Goal: Browse casually

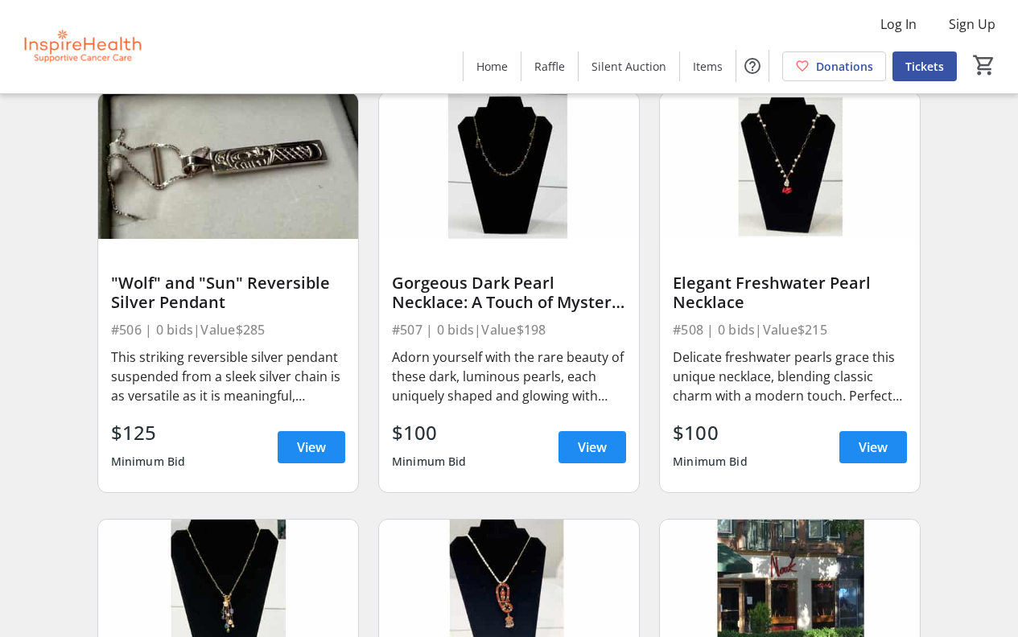
scroll to position [8706, 0]
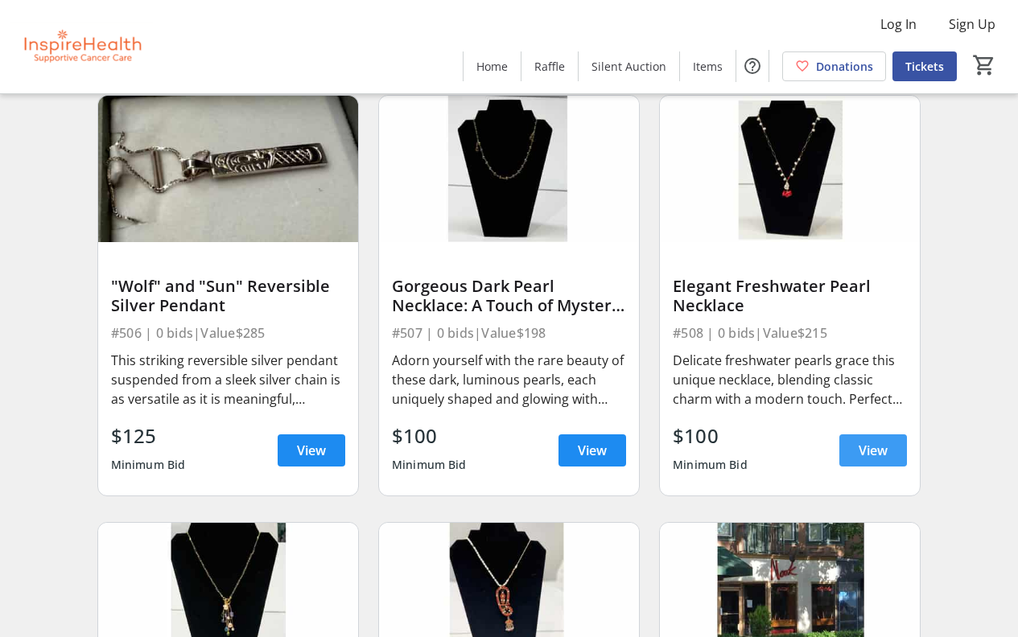
click at [858, 452] on span at bounding box center [873, 450] width 68 height 39
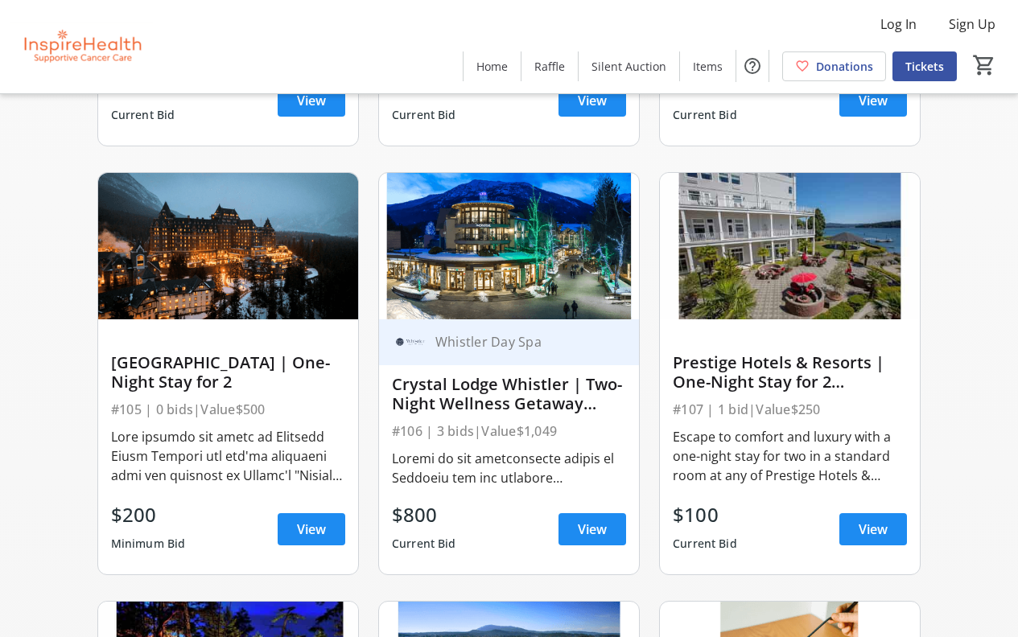
scroll to position [1765, 0]
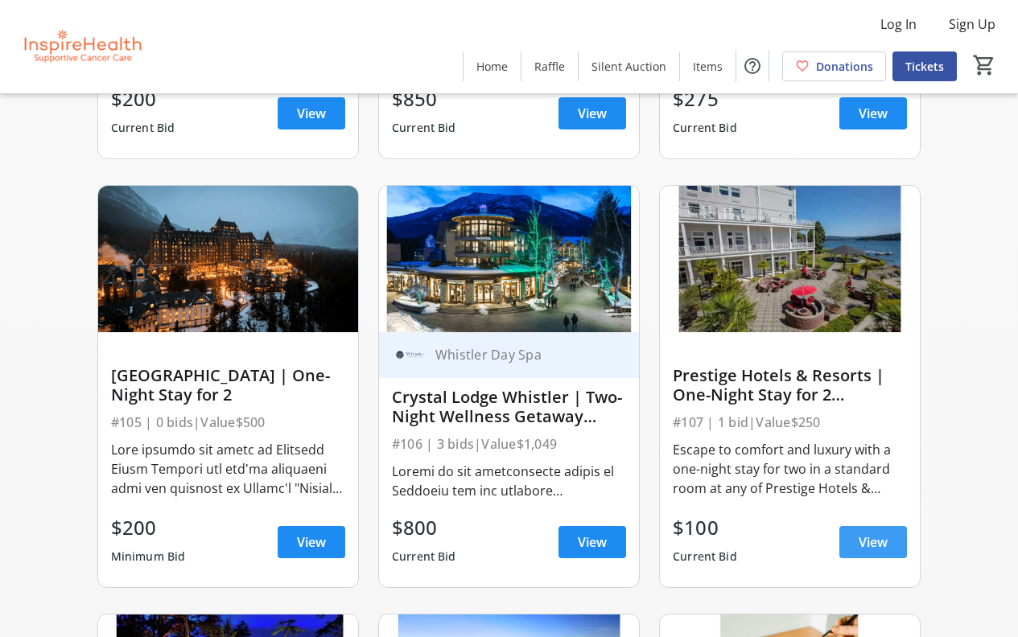
click at [883, 538] on span "View" at bounding box center [872, 542] width 29 height 19
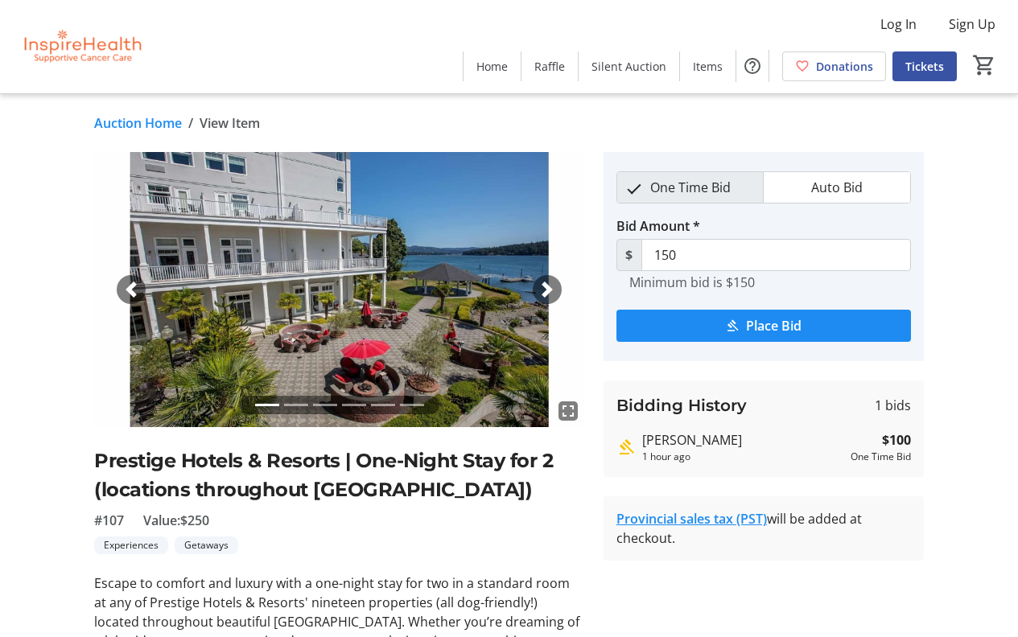
click at [550, 286] on span "button" at bounding box center [547, 290] width 16 height 16
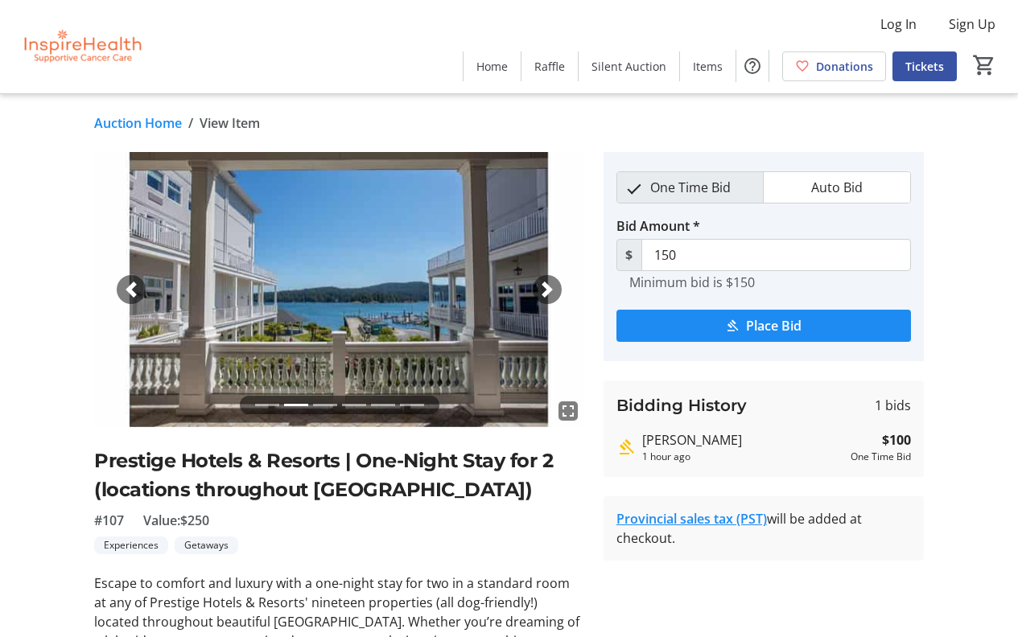
click at [548, 288] on span "button" at bounding box center [547, 290] width 16 height 16
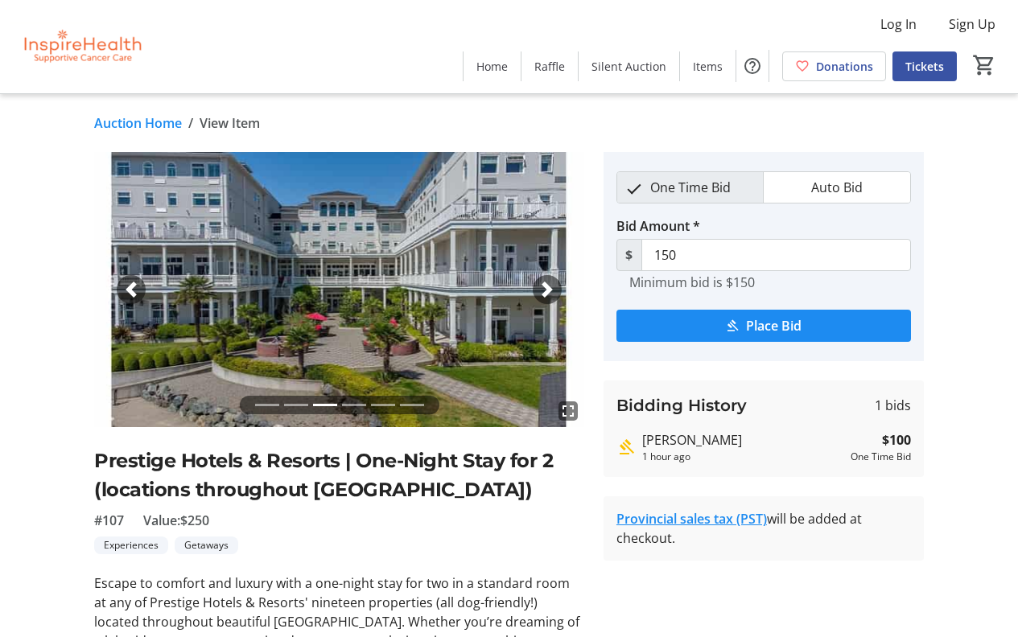
click at [549, 290] on span "button" at bounding box center [547, 290] width 16 height 16
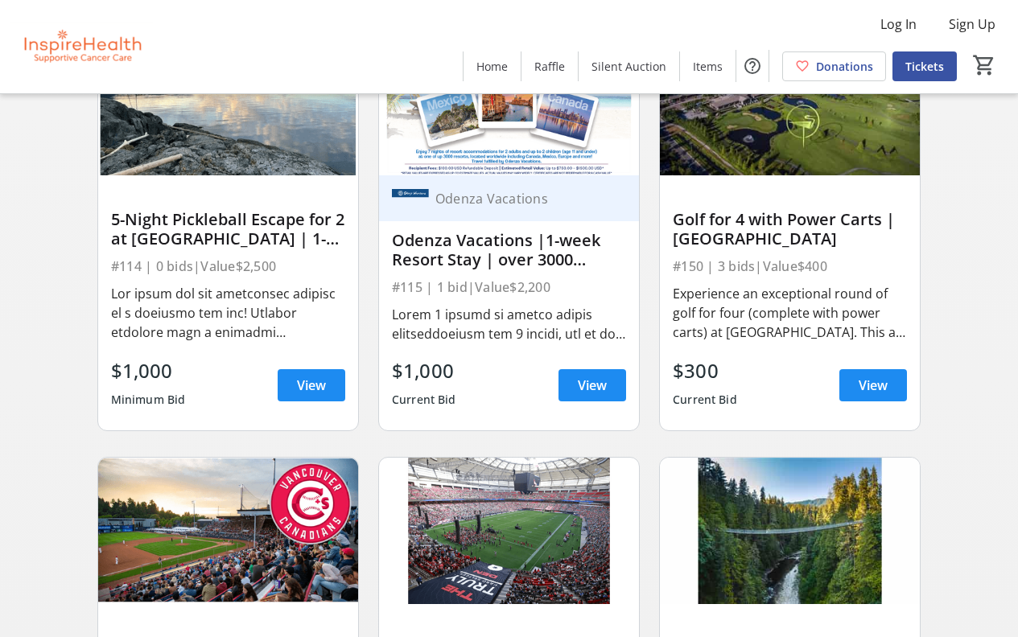
scroll to position [3208, 0]
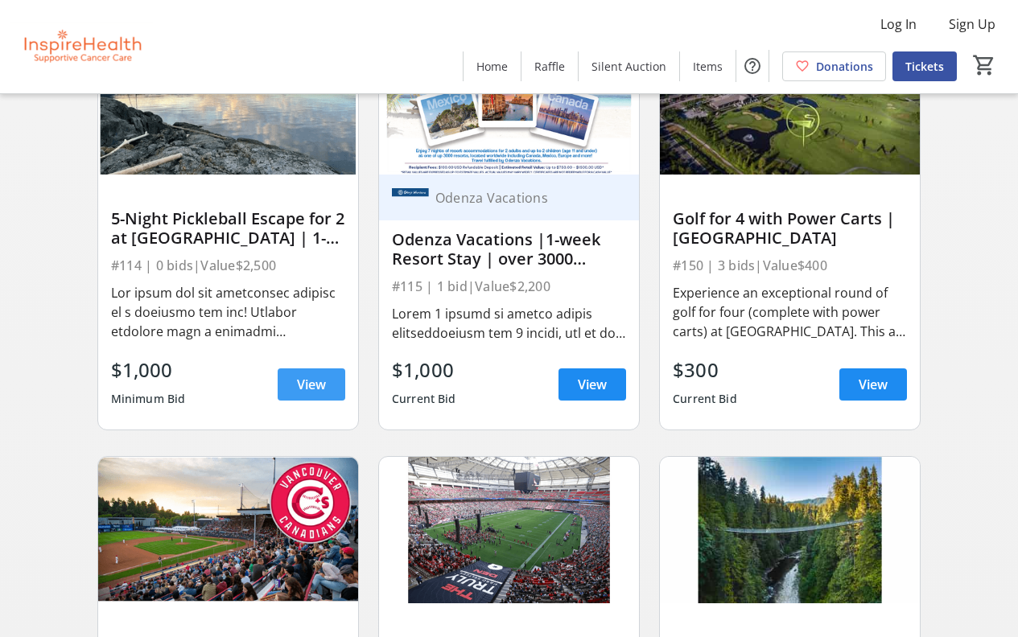
click at [310, 380] on span "View" at bounding box center [311, 384] width 29 height 19
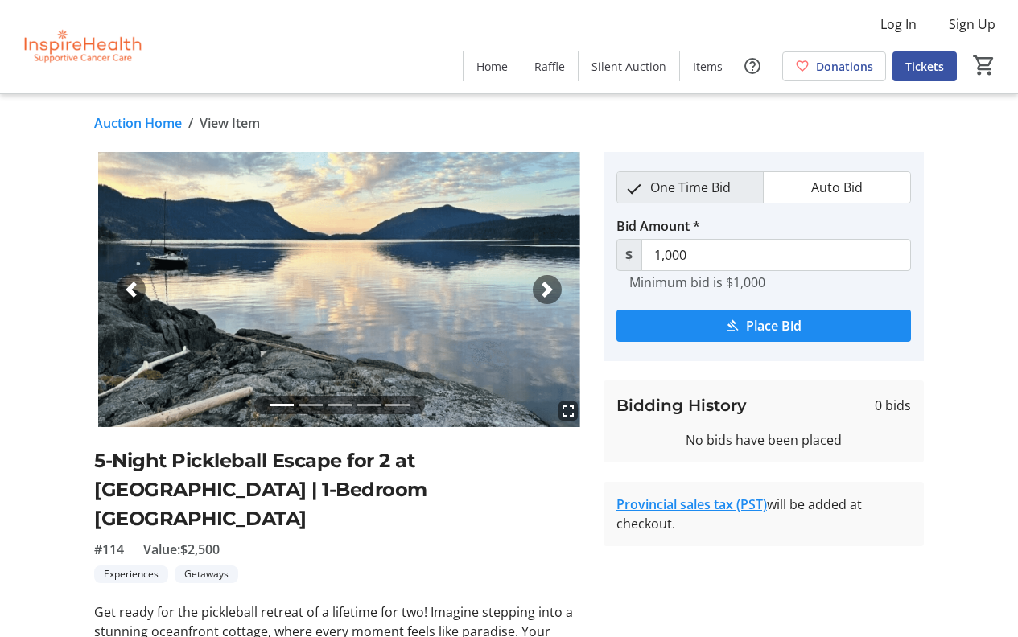
click at [549, 290] on span "button" at bounding box center [547, 290] width 16 height 16
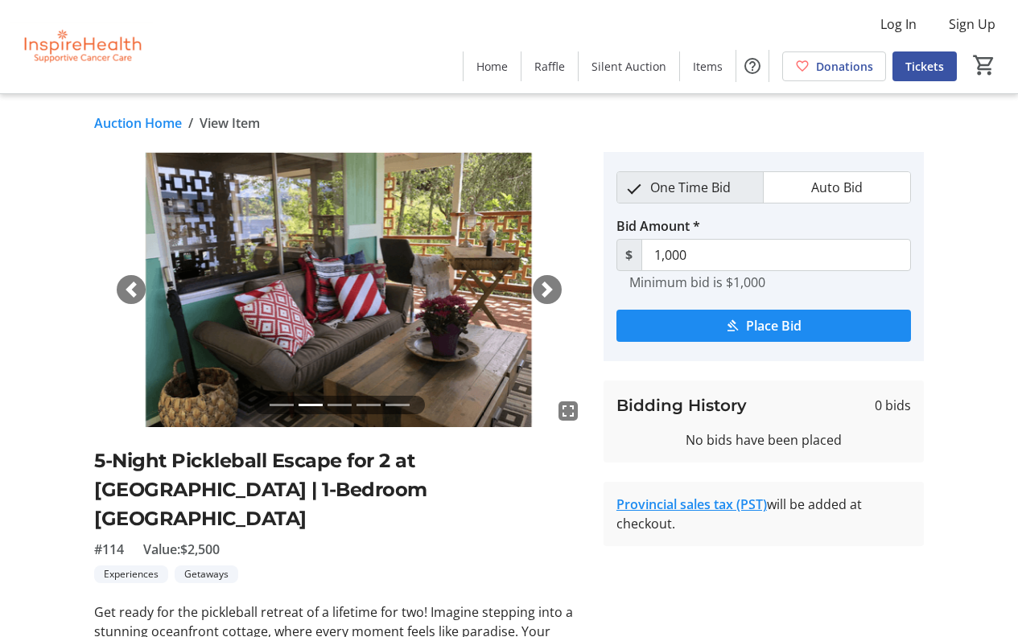
click at [549, 290] on span "button" at bounding box center [547, 290] width 16 height 16
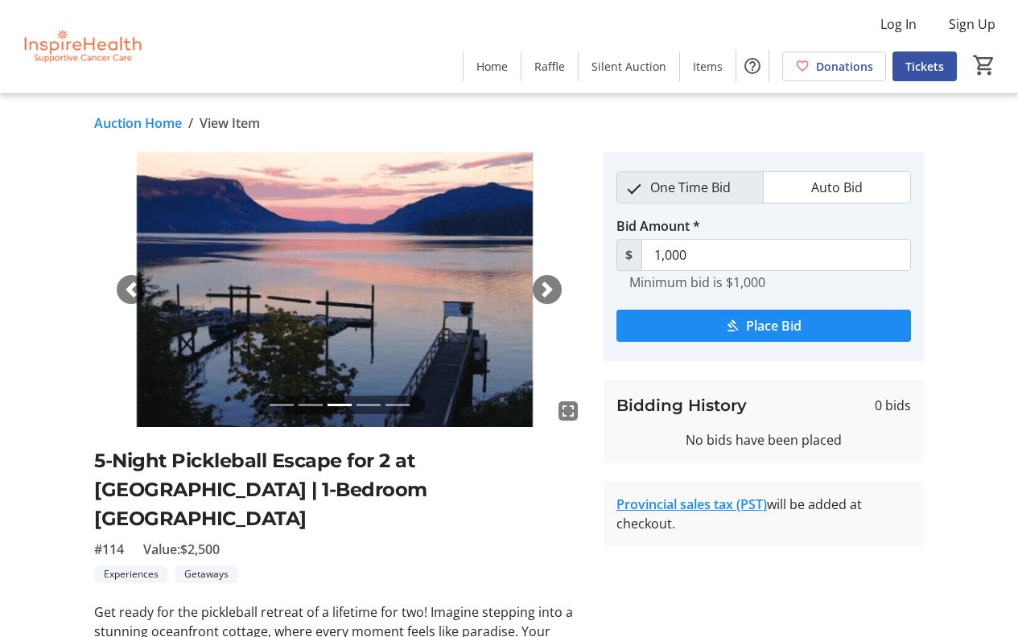
click at [549, 290] on span "button" at bounding box center [547, 290] width 16 height 16
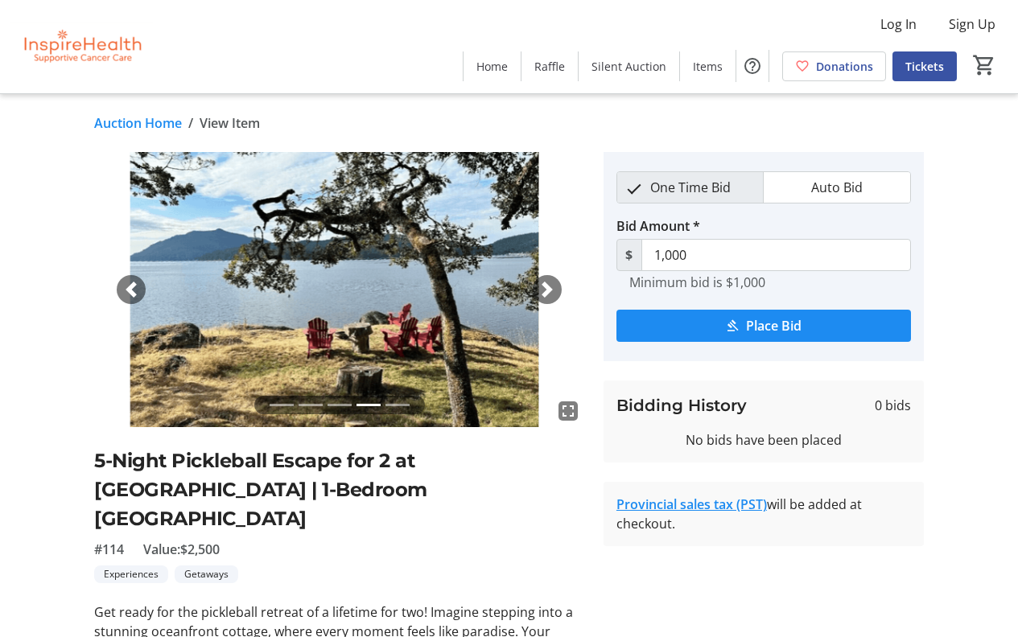
click at [549, 290] on span "button" at bounding box center [547, 290] width 16 height 16
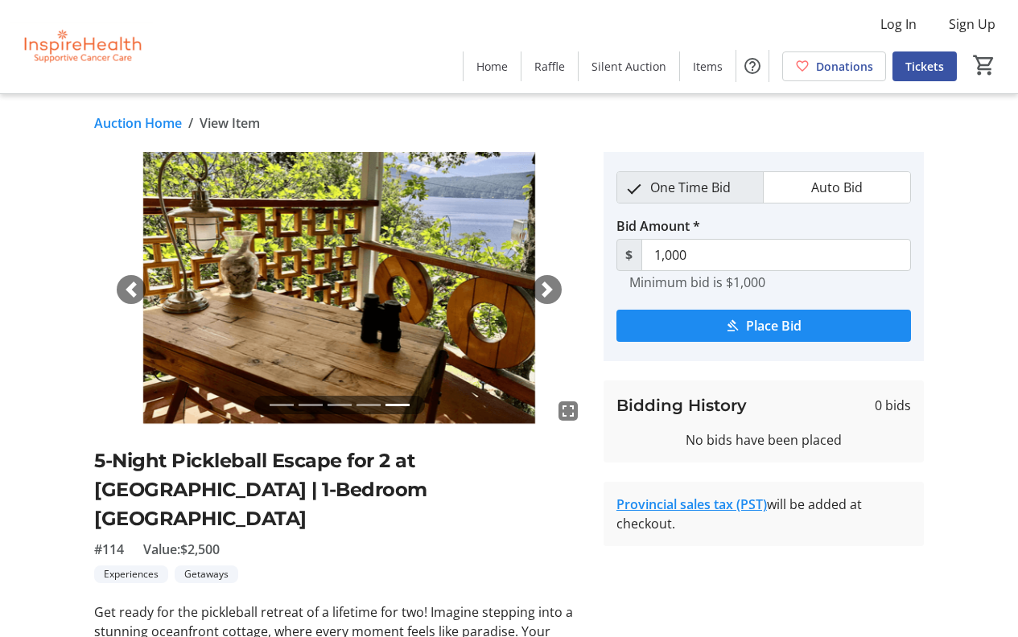
click at [549, 291] on span "button" at bounding box center [547, 290] width 16 height 16
